Goal: Contribute content

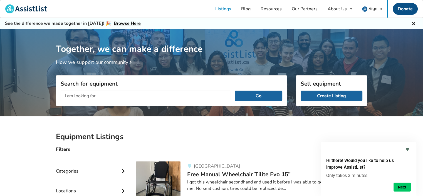
click at [399, 9] on link "Donate" at bounding box center [405, 9] width 25 height 12
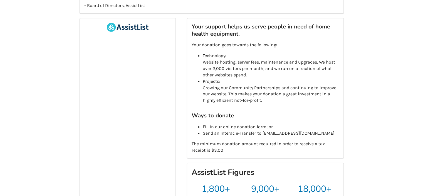
scroll to position [80, 0]
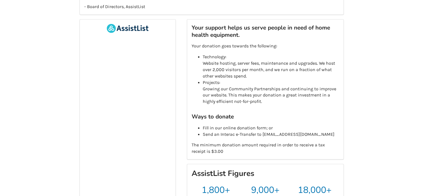
click at [412, 56] on div "Help us change lives By offering your support, you can enable your community to…" at bounding box center [211, 102] width 423 height 290
drag, startPoint x: 412, startPoint y: 56, endPoint x: 412, endPoint y: 50, distance: 5.9
click at [412, 50] on div "Help us change lives By offering your support, you can enable your community to…" at bounding box center [211, 102] width 423 height 290
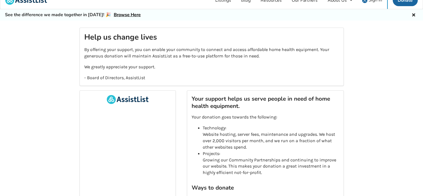
scroll to position [0, 0]
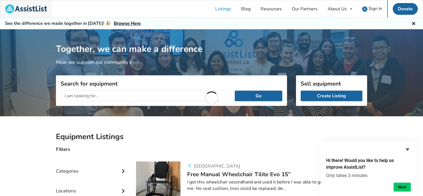
scroll to position [552, 0]
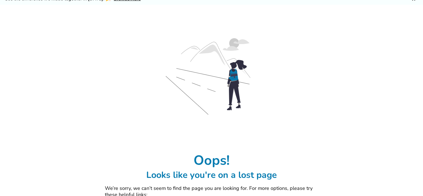
scroll to position [9, 0]
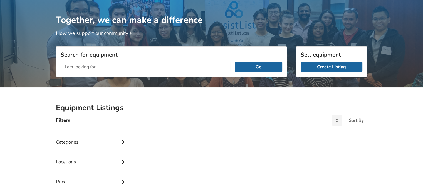
scroll to position [29, 0]
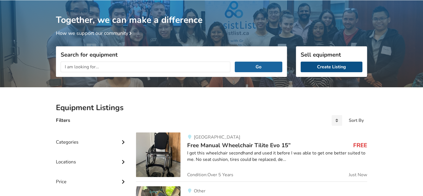
click at [322, 65] on link "Create Listing" at bounding box center [332, 67] width 62 height 11
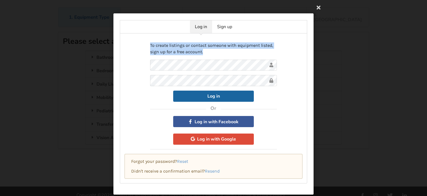
drag, startPoint x: 210, startPoint y: 52, endPoint x: 328, endPoint y: 23, distance: 120.9
click at [328, 23] on div "Log in Sign up To create listings or contact someone with equipment listed, sig…" at bounding box center [213, 98] width 427 height 196
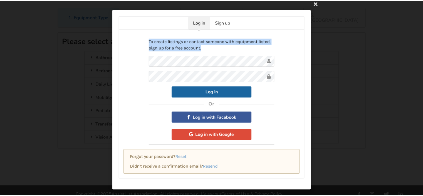
scroll to position [4, 0]
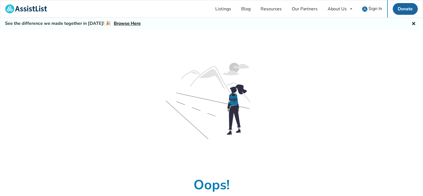
click at [114, 23] on link "Browse Here" at bounding box center [127, 23] width 27 height 6
